Goal: Task Accomplishment & Management: Manage account settings

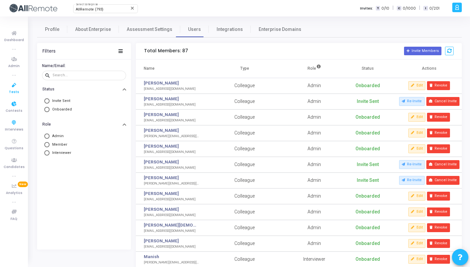
click at [11, 94] on span "Tests" at bounding box center [14, 92] width 10 height 6
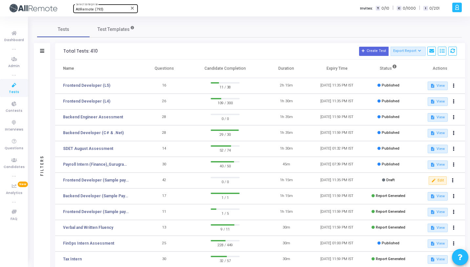
click at [104, 9] on div "AllRemote (793)" at bounding box center [102, 10] width 53 height 4
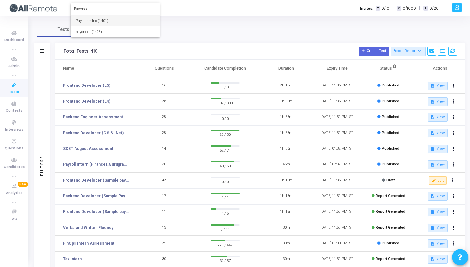
type input "Payonee"
click at [99, 16] on span "Payoneer Inc (1401)" at bounding box center [115, 20] width 79 height 11
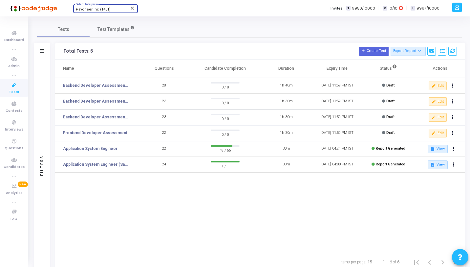
click at [100, 8] on span "Payoneer Inc (1401)" at bounding box center [93, 9] width 35 height 4
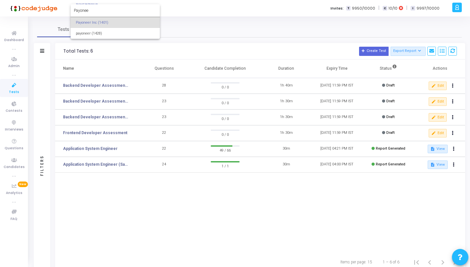
click at [105, 13] on form "Payonee" at bounding box center [115, 10] width 89 height 12
click at [101, 10] on input "Payonee" at bounding box center [115, 11] width 83 height 6
type input "AllRemo"
click at [87, 23] on span "AllRemote (793)" at bounding box center [115, 22] width 79 height 11
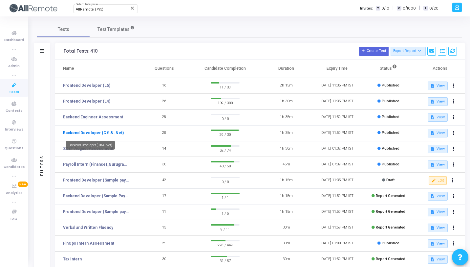
click at [116, 132] on link "Backend Developer (C# & .Net)" at bounding box center [93, 133] width 61 height 6
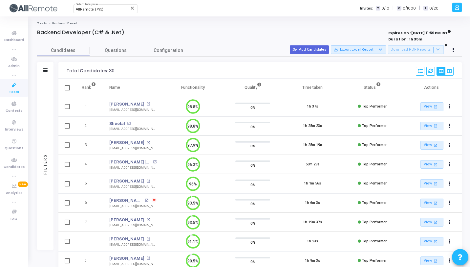
click at [127, 57] on div "Candidates Questions Configuration Filters Filters Candidate Name/Email search …" at bounding box center [250, 224] width 432 height 359
click at [126, 56] on link "Questions" at bounding box center [116, 50] width 53 height 11
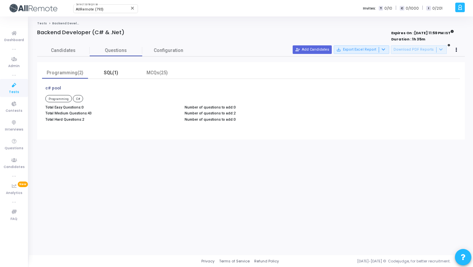
click at [108, 72] on div "SQL(1)" at bounding box center [111, 72] width 38 height 7
click at [150, 75] on div "MCQs(25)" at bounding box center [157, 72] width 38 height 7
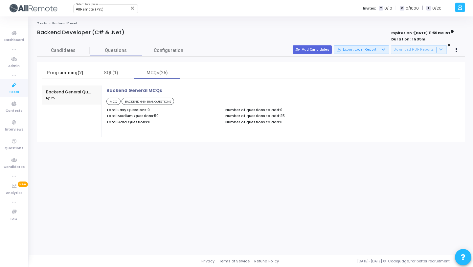
click at [82, 75] on div "Programming(2)" at bounding box center [65, 72] width 38 height 7
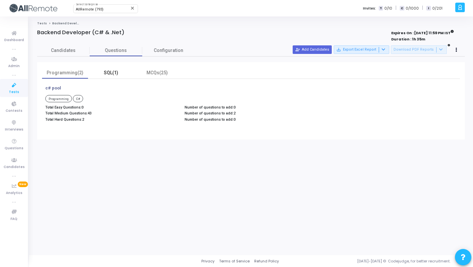
click at [115, 74] on div "SQL(1)" at bounding box center [111, 72] width 38 height 7
click at [164, 73] on div "MCQs(25)" at bounding box center [157, 72] width 38 height 7
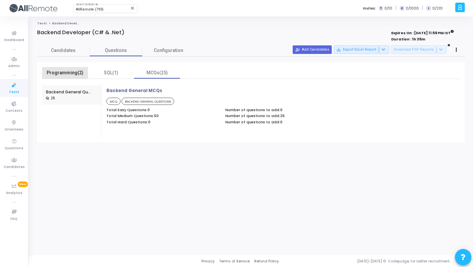
click at [70, 73] on div "Programming(2)" at bounding box center [65, 72] width 38 height 7
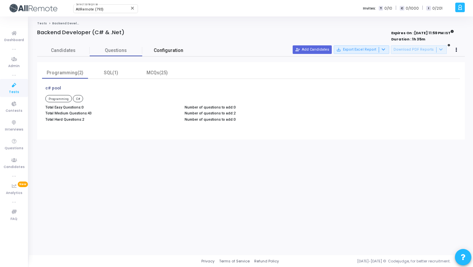
click at [154, 49] on link "Configuration" at bounding box center [168, 50] width 53 height 11
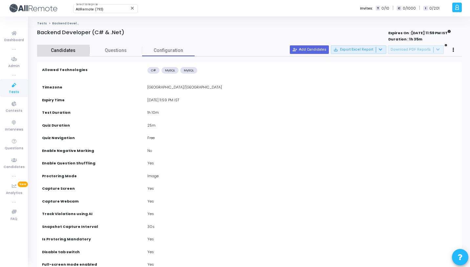
click at [81, 47] on span "Candidates" at bounding box center [63, 50] width 53 height 7
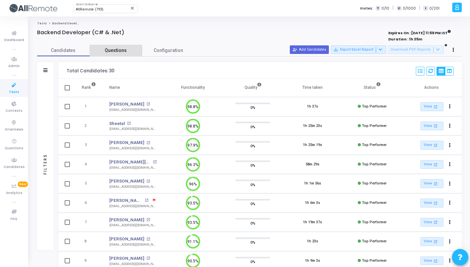
click at [125, 52] on span "Questions" at bounding box center [116, 50] width 53 height 7
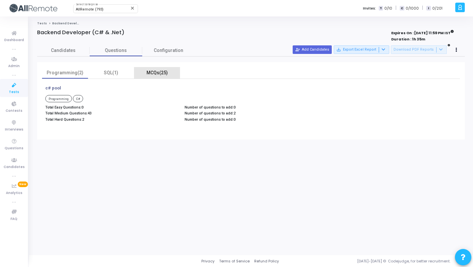
click at [152, 74] on div "MCQs(25)" at bounding box center [157, 72] width 38 height 7
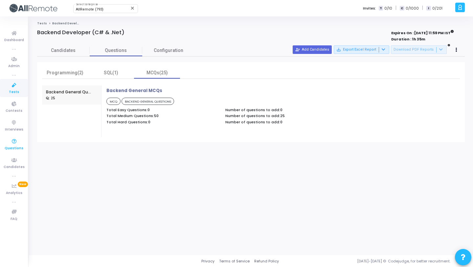
click at [13, 144] on icon at bounding box center [14, 141] width 14 height 8
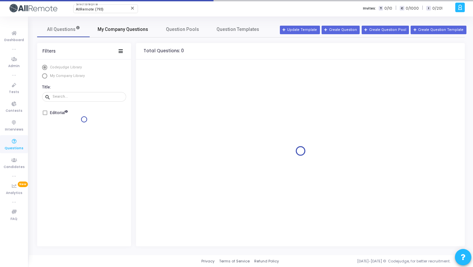
click at [106, 27] on span "My Company Questions" at bounding box center [123, 29] width 51 height 7
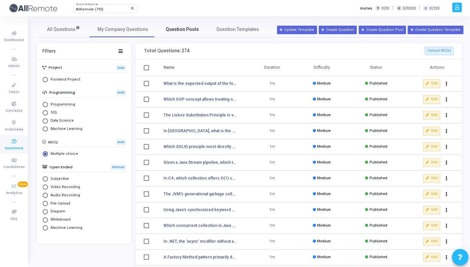
click at [175, 29] on span "Question Pools" at bounding box center [182, 29] width 33 height 7
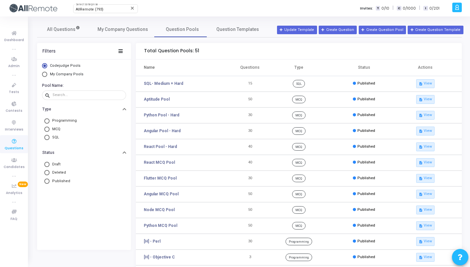
click at [58, 134] on mat-radio-button "SQL" at bounding box center [84, 137] width 81 height 8
click at [57, 130] on span "MCQ" at bounding box center [55, 129] width 11 height 6
click at [50, 130] on input "MCQ" at bounding box center [46, 128] width 5 height 5
radio input "true"
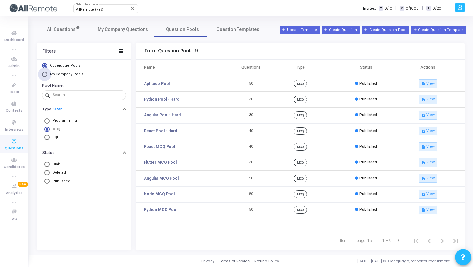
click at [75, 72] on span "My Company Pools" at bounding box center [65, 75] width 37 height 6
click at [47, 72] on input "My Company Pools" at bounding box center [44, 74] width 5 height 5
radio input "true"
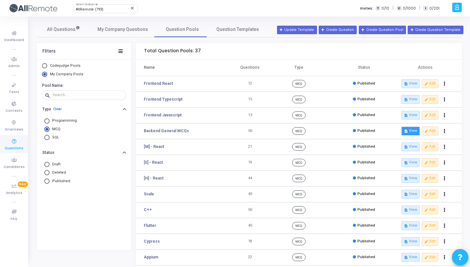
click at [411, 131] on button "description View" at bounding box center [411, 130] width 18 height 9
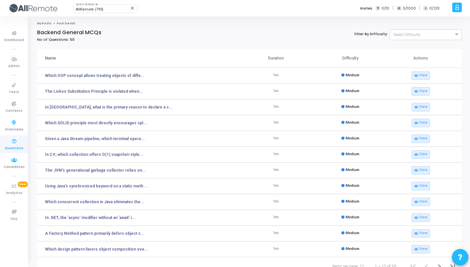
click at [14, 145] on icon at bounding box center [14, 141] width 14 height 8
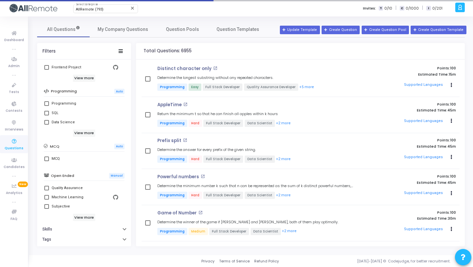
scroll to position [117, 0]
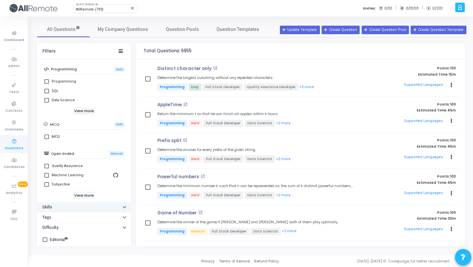
click at [64, 205] on button "Skills" at bounding box center [84, 207] width 94 height 10
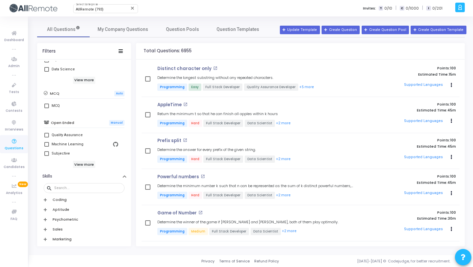
scroll to position [150, 0]
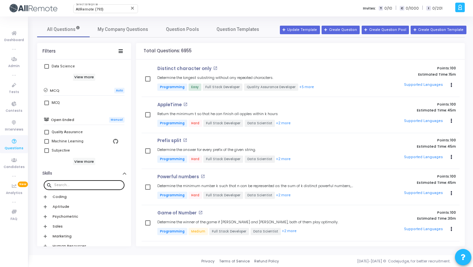
click at [84, 180] on div at bounding box center [88, 184] width 68 height 11
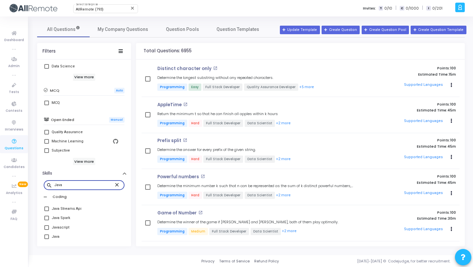
scroll to position [163, 0]
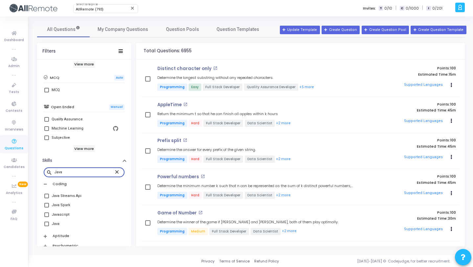
type input "Java"
click at [48, 223] on span at bounding box center [46, 223] width 5 height 5
click at [47, 226] on input "Java" at bounding box center [46, 226] width 0 height 0
checkbox input "true"
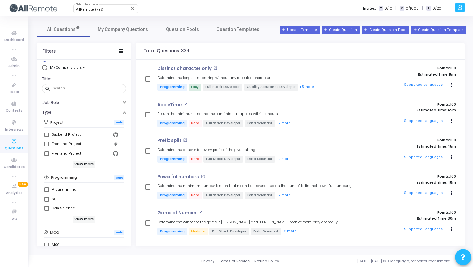
scroll to position [12, 0]
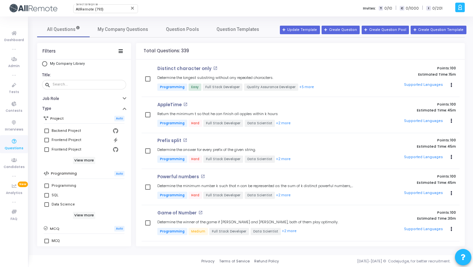
click at [48, 240] on span at bounding box center [46, 240] width 5 height 5
click at [47, 243] on input "MCQ" at bounding box center [46, 243] width 0 height 0
checkbox input "true"
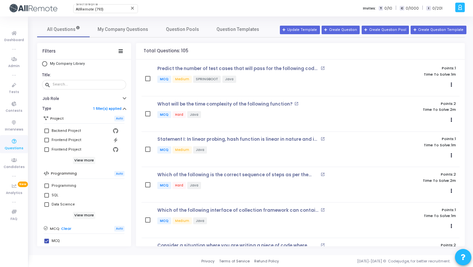
click at [71, 64] on span "My Company Library" at bounding box center [67, 63] width 35 height 4
click at [47, 64] on input "My Company Library" at bounding box center [44, 63] width 5 height 5
radio input "true"
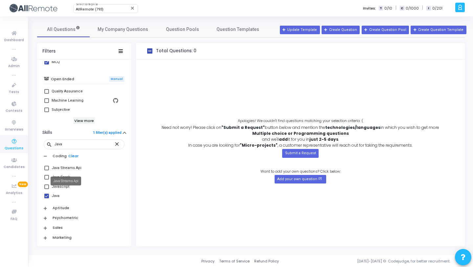
scroll to position [255, 0]
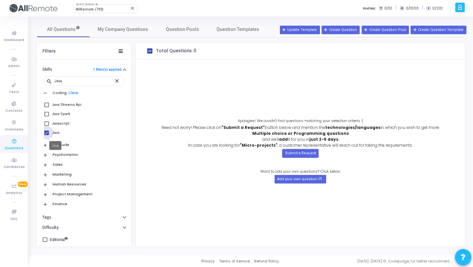
click at [54, 133] on div "Java" at bounding box center [56, 133] width 8 height 8
click at [47, 135] on input "Java" at bounding box center [46, 135] width 0 height 0
checkbox input "false"
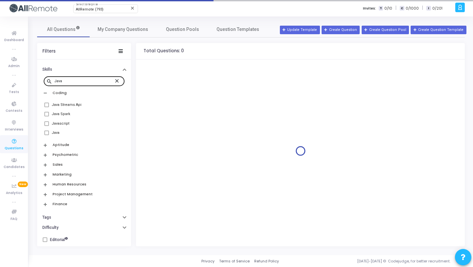
click at [116, 81] on mat-icon "close" at bounding box center [118, 81] width 8 height 6
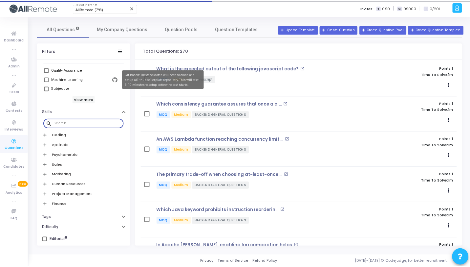
scroll to position [212, 0]
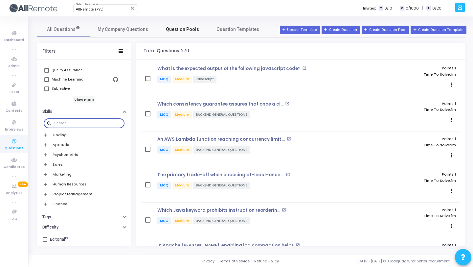
click at [182, 32] on span "Question Pools" at bounding box center [182, 29] width 33 height 7
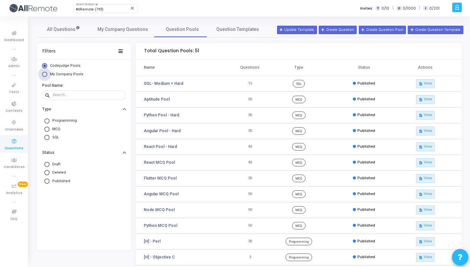
click at [63, 74] on span "My Company Pools" at bounding box center [67, 74] width 34 height 4
click at [47, 74] on input "My Company Pools" at bounding box center [44, 74] width 5 height 5
radio input "true"
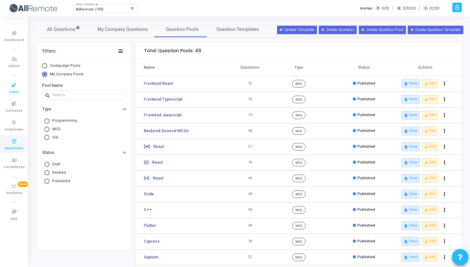
click at [14, 88] on icon at bounding box center [14, 85] width 14 height 8
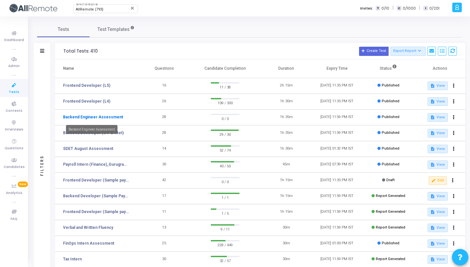
click at [115, 117] on link "Backend Engineer Assessment" at bounding box center [93, 117] width 60 height 6
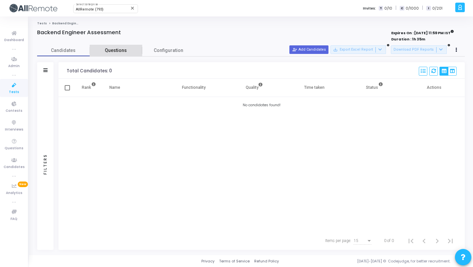
click at [102, 45] on link "Questions" at bounding box center [116, 50] width 53 height 11
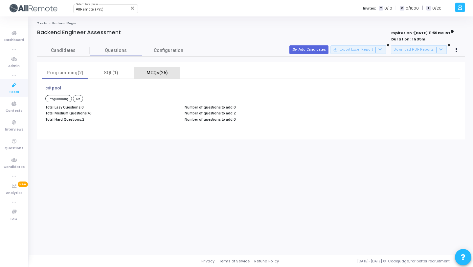
click at [151, 67] on div "MCQs(25)" at bounding box center [157, 72] width 46 height 11
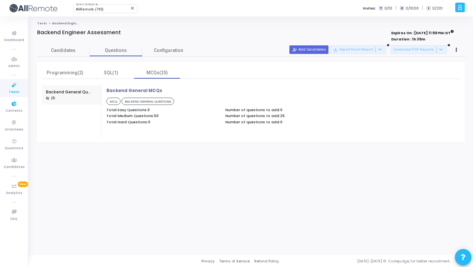
click at [14, 82] on icon at bounding box center [14, 85] width 14 height 8
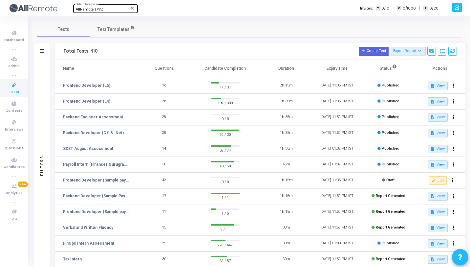
click at [103, 11] on div "AllRemote (793) Select Enterprise" at bounding box center [105, 8] width 59 height 10
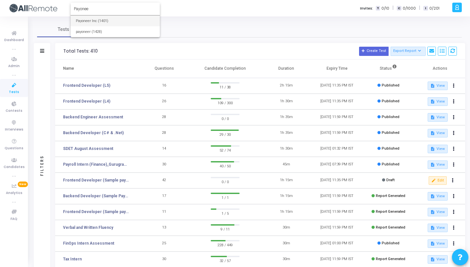
type input "Payonee"
click at [259, 13] on div at bounding box center [235, 133] width 470 height 267
click at [143, 15] on div "AllRemote (793) Select Enterprise close Invites: T 0/10 | C 0/1000 | I 0/201" at bounding box center [258, 8] width 385 height 16
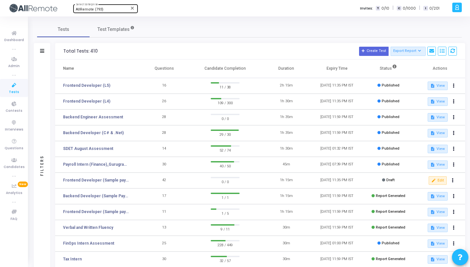
click at [84, 5] on div "AllRemote (793) Select Enterprise" at bounding box center [105, 8] width 59 height 10
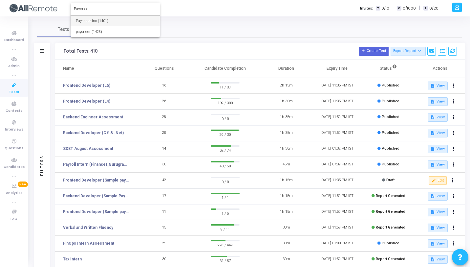
type input "Payonee"
click at [111, 23] on span "Payoneer Inc (1401)" at bounding box center [115, 20] width 79 height 11
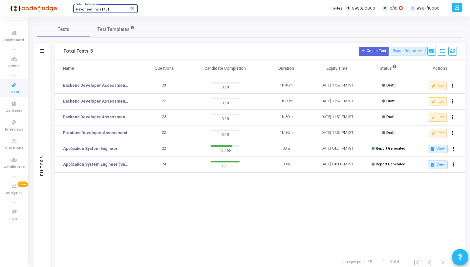
click at [462, 10] on div at bounding box center [458, 8] width 10 height 10
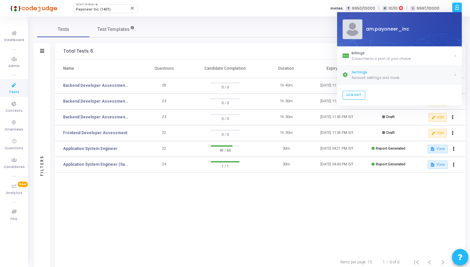
click at [371, 74] on div "Settings" at bounding box center [403, 73] width 102 height 6
select select "91"
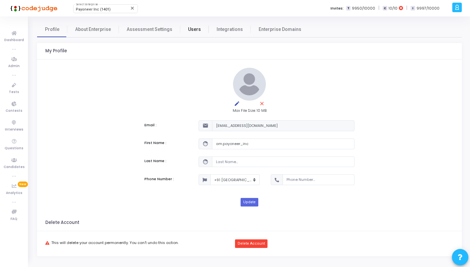
click at [190, 29] on span "Users" at bounding box center [194, 29] width 13 height 7
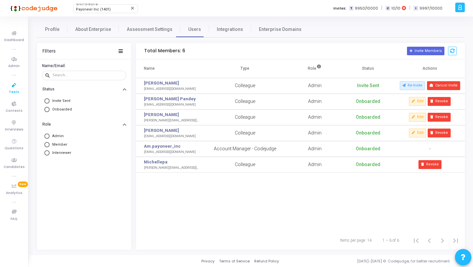
click at [12, 86] on icon at bounding box center [14, 85] width 14 height 8
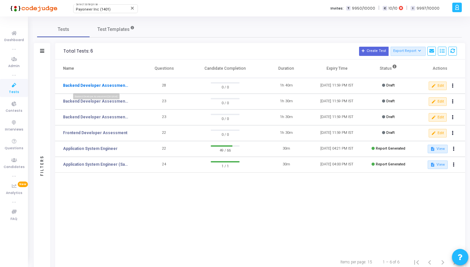
click at [118, 86] on link "Backend Developer Assessment (C# & .Net)" at bounding box center [96, 85] width 66 height 6
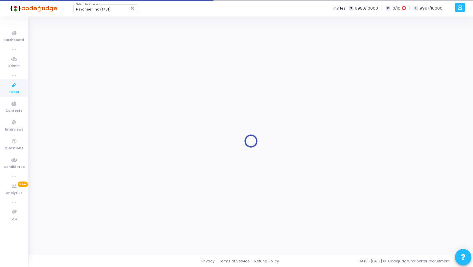
type input "Backend Developer Assessment (C# & .Net)"
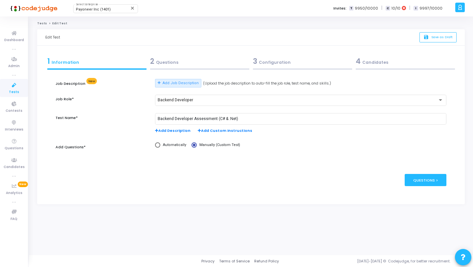
click at [204, 69] on div at bounding box center [199, 68] width 99 height 1
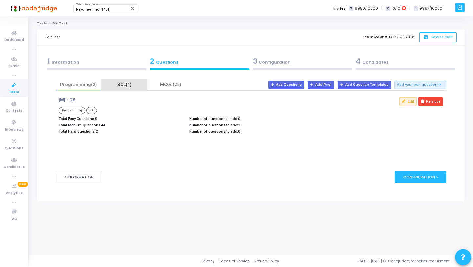
click at [126, 84] on div "SQL(1)" at bounding box center [124, 84] width 38 height 7
click at [169, 88] on div "MCQs(25)" at bounding box center [170, 84] width 46 height 11
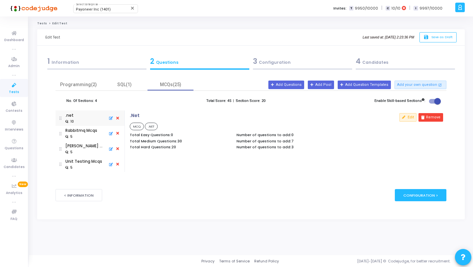
click at [276, 61] on div "3 Configuration" at bounding box center [302, 61] width 99 height 11
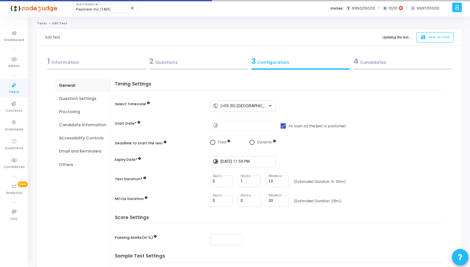
click at [63, 101] on div "Question Settings" at bounding box center [82, 99] width 47 height 6
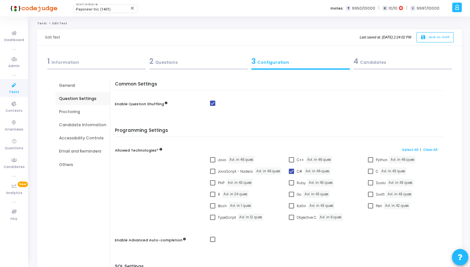
click at [191, 65] on div "2 Questions" at bounding box center [198, 61] width 99 height 11
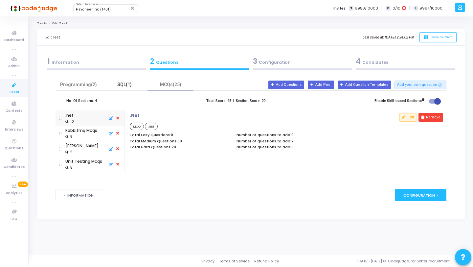
click at [123, 86] on div "SQL(1)" at bounding box center [124, 84] width 38 height 7
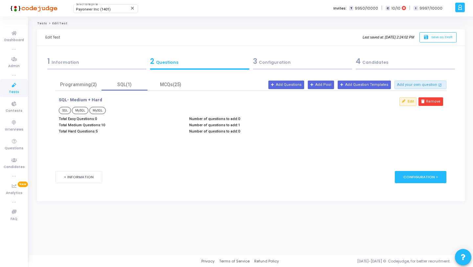
click at [18, 86] on icon at bounding box center [14, 85] width 14 height 8
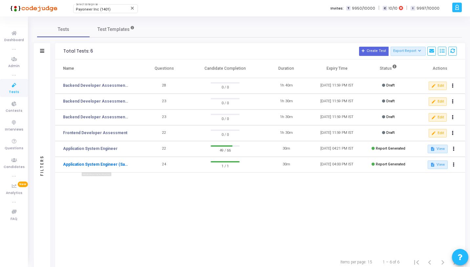
click at [124, 163] on link "Application System Engineer (Sample Test)" at bounding box center [96, 164] width 66 height 6
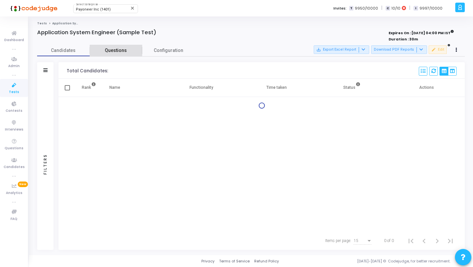
click at [114, 52] on span "Questions" at bounding box center [116, 50] width 53 height 7
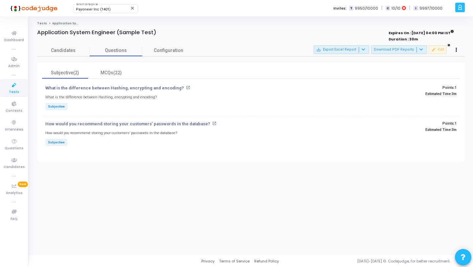
click at [15, 88] on icon at bounding box center [14, 85] width 14 height 8
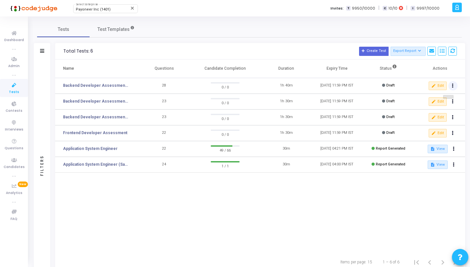
click at [454, 81] on button at bounding box center [453, 85] width 9 height 9
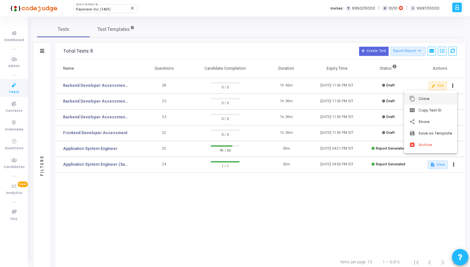
click at [429, 99] on button "content_copy Clone" at bounding box center [430, 98] width 53 height 11
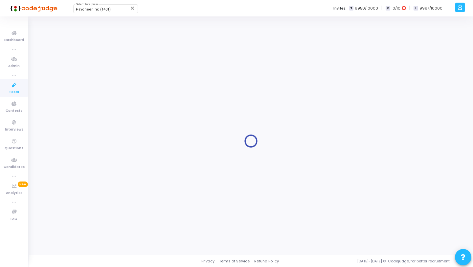
type input "Backend Developer Assessment (C# & .Net)"
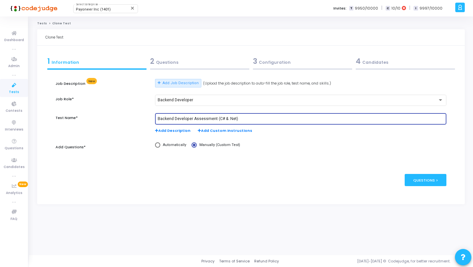
click at [246, 118] on input "Backend Developer Assessment (C# & .Net)" at bounding box center [301, 119] width 286 height 5
type input "Demo"
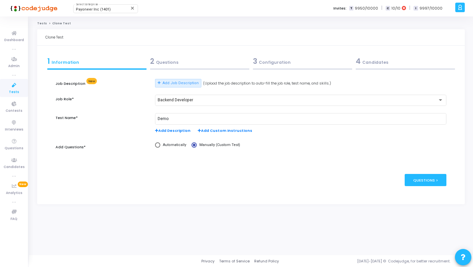
click at [273, 62] on div "3 Configuration" at bounding box center [302, 61] width 99 height 11
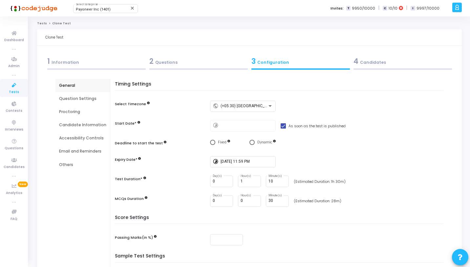
click at [395, 62] on div "4 Candidates" at bounding box center [403, 61] width 99 height 11
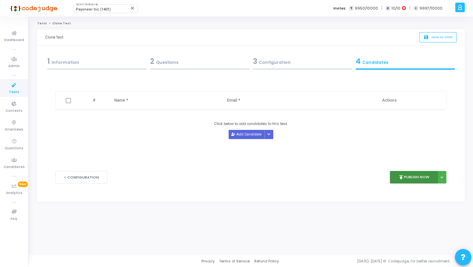
click at [392, 176] on button "publish Publish Now" at bounding box center [414, 177] width 48 height 13
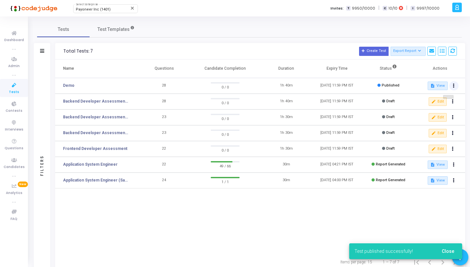
click at [457, 85] on button at bounding box center [454, 85] width 9 height 9
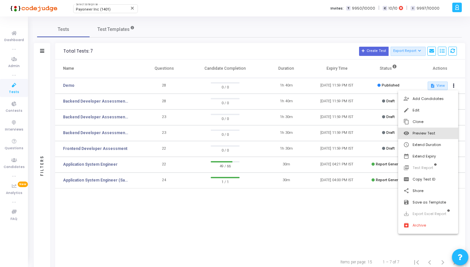
click at [423, 128] on button "visibility Preview Test" at bounding box center [428, 132] width 60 height 11
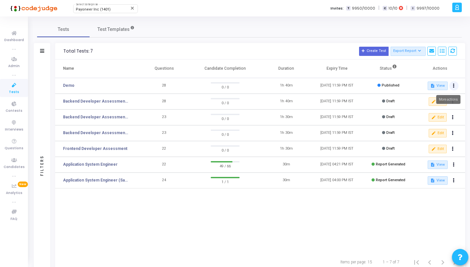
click at [455, 85] on button at bounding box center [454, 85] width 9 height 9
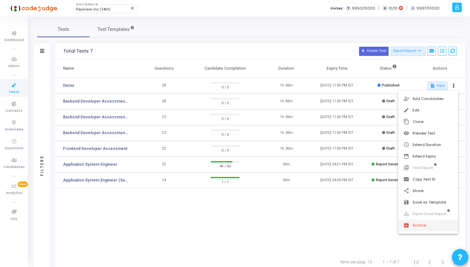
click at [412, 227] on button "archive Archive" at bounding box center [428, 224] width 60 height 11
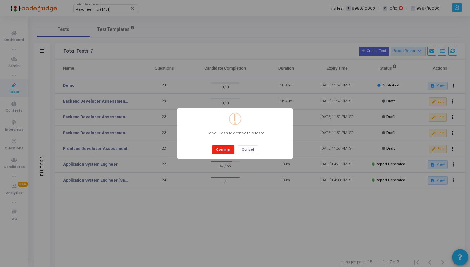
click at [232, 151] on button "Confirm" at bounding box center [223, 149] width 22 height 9
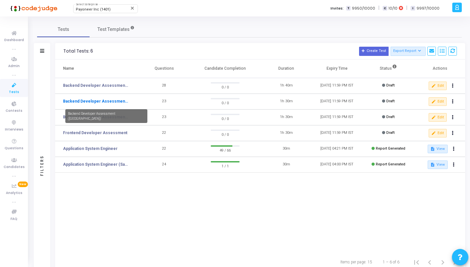
click at [124, 101] on link "Backend Developer Assessment ([GEOGRAPHIC_DATA])" at bounding box center [96, 101] width 66 height 6
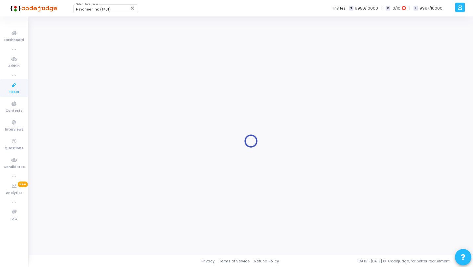
type input "Backend Developer Assessment ([GEOGRAPHIC_DATA])"
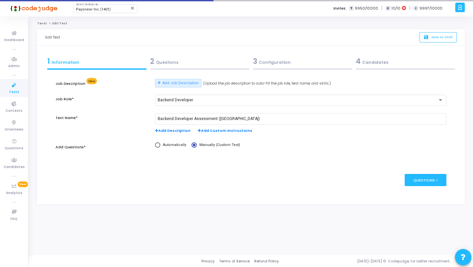
click at [209, 60] on div "2 Questions" at bounding box center [199, 61] width 99 height 11
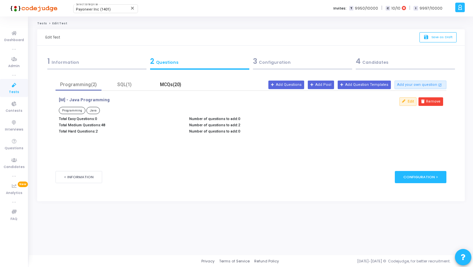
click at [176, 88] on div "MCQs(20)" at bounding box center [170, 84] width 38 height 7
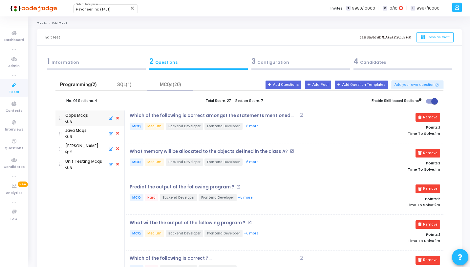
click at [87, 81] on div "Programming(2)" at bounding box center [78, 84] width 38 height 7
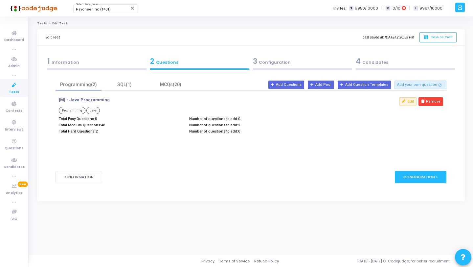
click at [10, 89] on icon at bounding box center [14, 85] width 14 height 8
